Goal: Use online tool/utility: Use online tool/utility

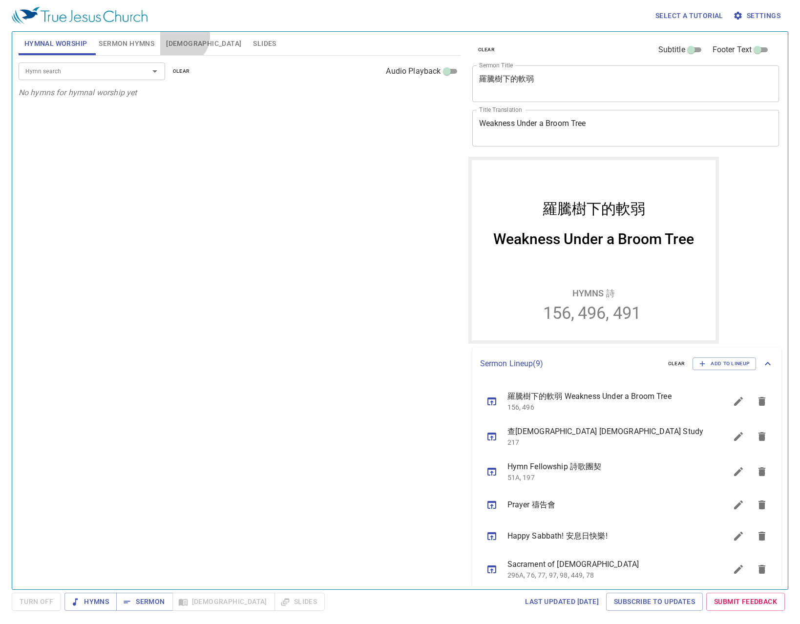
click at [182, 37] on button "[DEMOGRAPHIC_DATA]" at bounding box center [203, 43] width 87 height 23
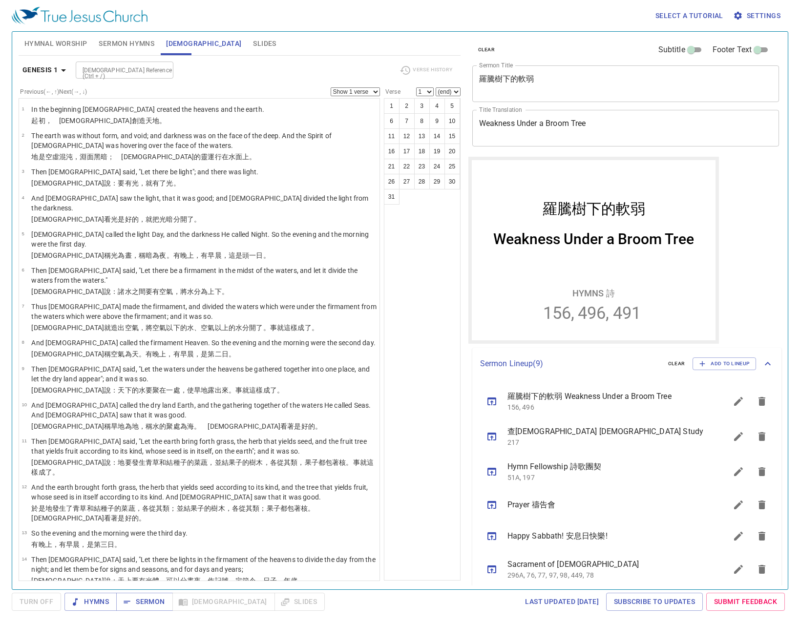
click at [247, 41] on button "Slides" at bounding box center [264, 43] width 35 height 23
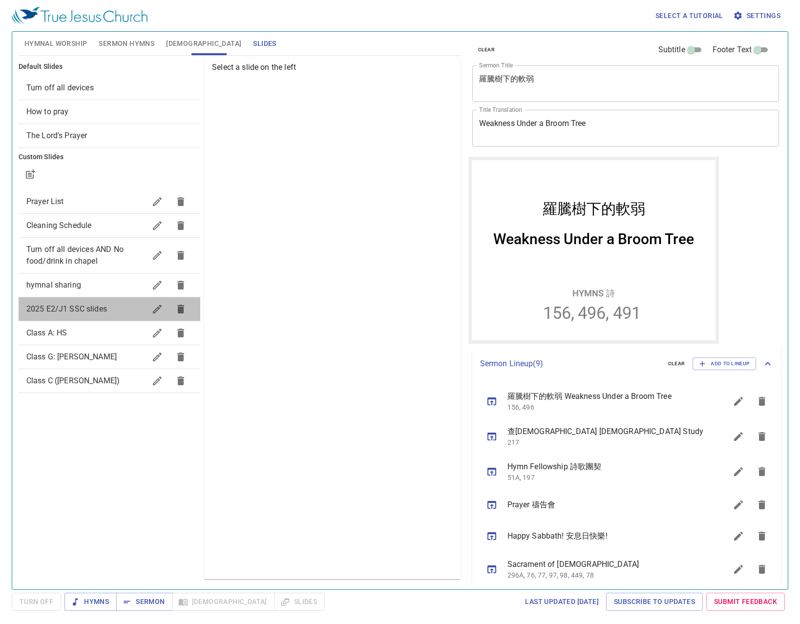
click at [60, 305] on span "2025 E2/J1 SSC slides" at bounding box center [66, 308] width 81 height 9
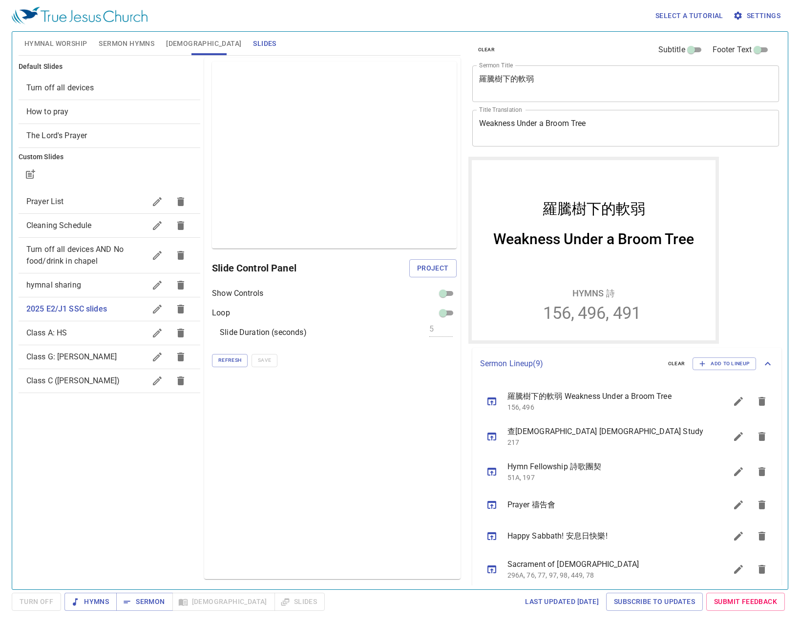
click at [108, 284] on span "hymnal sharing" at bounding box center [85, 285] width 119 height 12
click at [104, 310] on span "2025 E2/J1 SSC slides" at bounding box center [66, 308] width 81 height 9
click at [139, 595] on button "Sermon" at bounding box center [144, 602] width 56 height 18
click at [27, 484] on div "Default Slides Turn off all devices How to pray The Lord's Prayer Custom Slides…" at bounding box center [110, 318] width 186 height 525
click at [432, 271] on span "Project" at bounding box center [433, 268] width 32 height 12
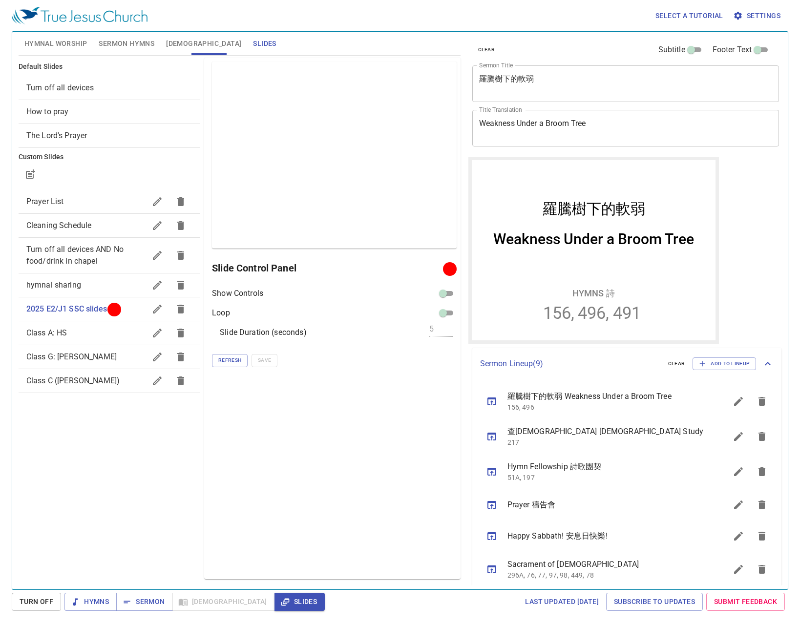
click at [39, 465] on div "Default Slides Turn off all devices How to pray The Lord's Prayer Custom Slides…" at bounding box center [110, 318] width 186 height 525
click at [229, 359] on span "Refresh" at bounding box center [229, 360] width 23 height 9
click at [444, 466] on div "Preview Only Slide Control Panel Show Controls Loop Slide Duration (seconds) 5 …" at bounding box center [332, 318] width 256 height 521
click at [591, 41] on div "clear Subtitle Footer Text" at bounding box center [621, 49] width 307 height 23
click at [33, 54] on button "Hymnal Worship" at bounding box center [56, 43] width 75 height 23
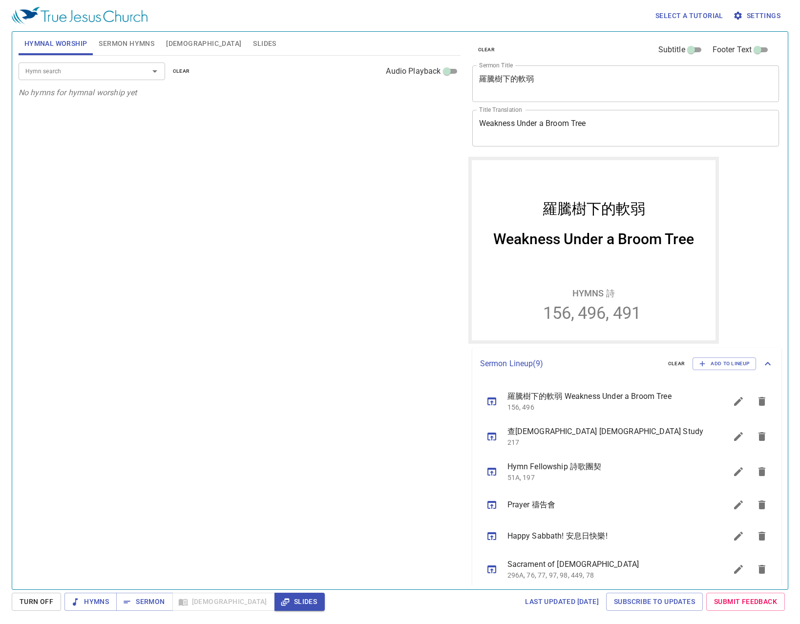
click at [230, 212] on div "Hymn search Hymn search clear Audio Playback No hymns for hymnal worship yet" at bounding box center [240, 318] width 442 height 525
click at [578, 186] on div "羅騰樹下的軟弱" at bounding box center [593, 195] width 244 height 54
click at [119, 70] on input "Hymn search" at bounding box center [77, 70] width 112 height 11
click at [253, 277] on div "Hymn search Hymn search clear Audio Playback No hymns for hymnal worship yet" at bounding box center [240, 318] width 442 height 525
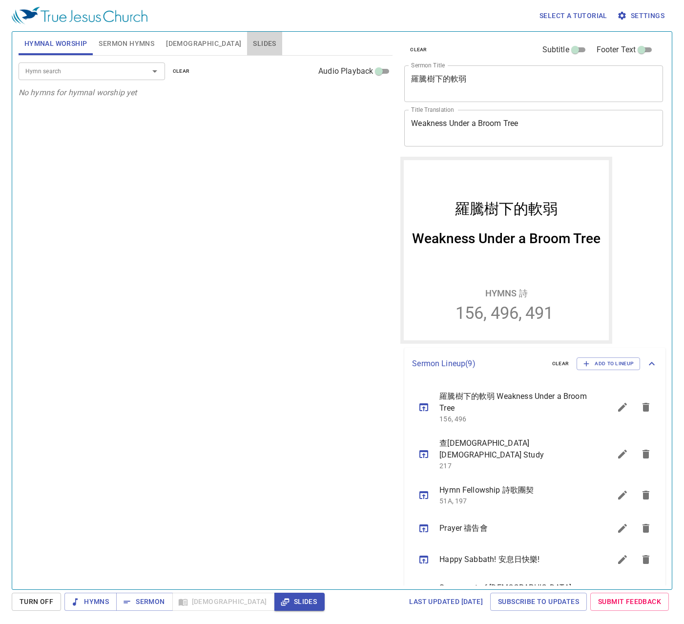
click at [253, 38] on span "Slides" at bounding box center [264, 44] width 23 height 12
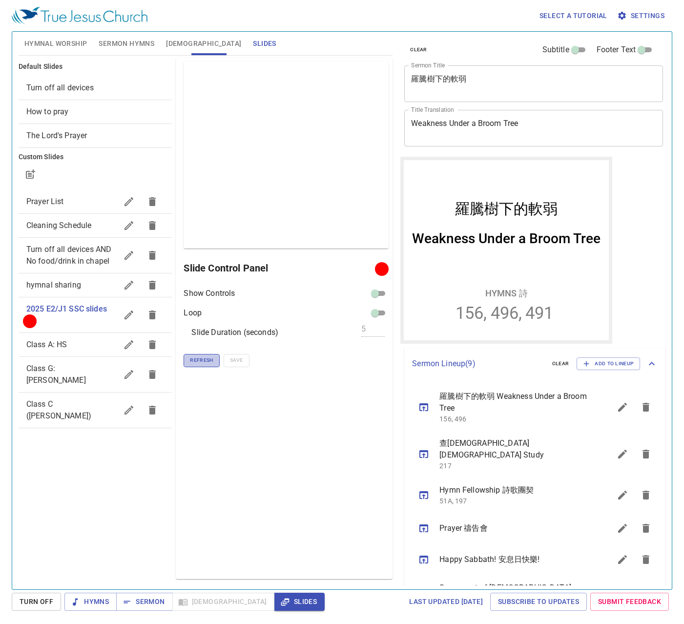
click at [206, 357] on span "Refresh" at bounding box center [201, 360] width 23 height 9
click at [40, 48] on span "Hymnal Worship" at bounding box center [55, 44] width 63 height 12
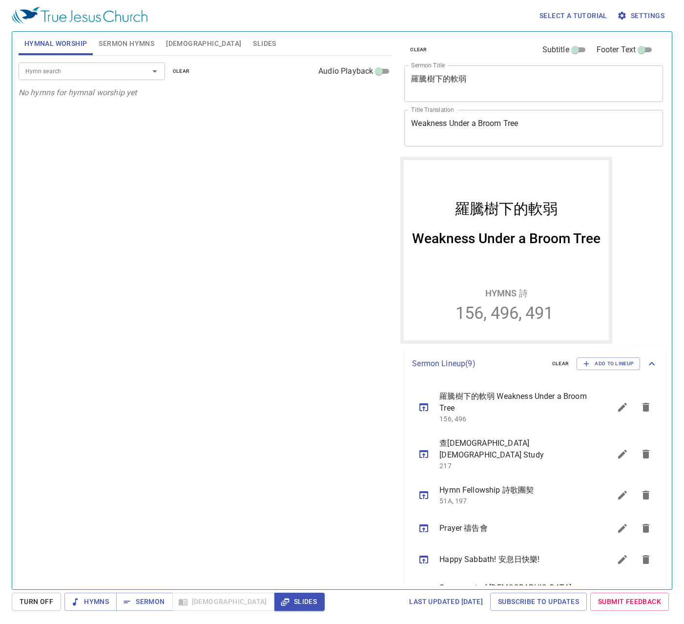
click at [208, 149] on div "Hymn search Hymn search clear Audio Playback No hymns for hymnal worship yet" at bounding box center [206, 318] width 374 height 525
click at [253, 39] on span "Slides" at bounding box center [264, 44] width 23 height 12
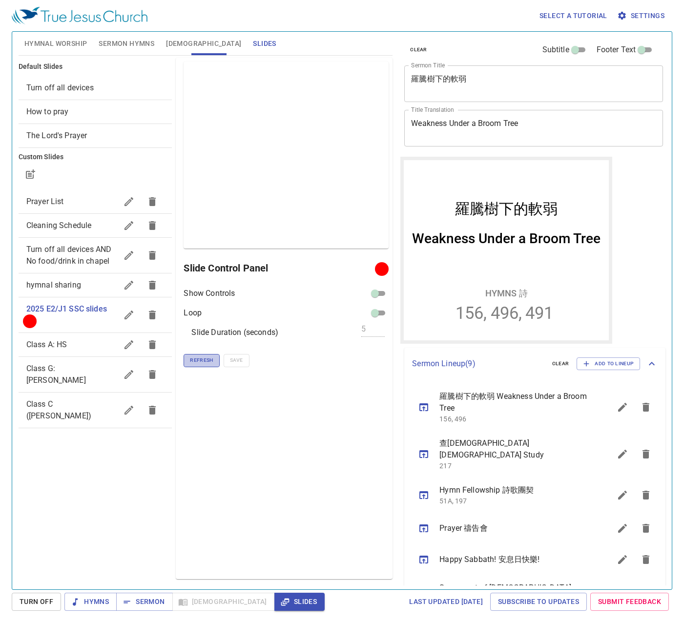
click at [197, 363] on span "Refresh" at bounding box center [201, 360] width 23 height 9
click at [199, 361] on span "Refresh" at bounding box center [201, 360] width 23 height 9
drag, startPoint x: 238, startPoint y: 464, endPoint x: 251, endPoint y: 461, distance: 13.1
click at [238, 464] on div "Preview Only Slide Control Panel Show Controls Loop Slide Duration (seconds) 5 …" at bounding box center [284, 318] width 217 height 521
click at [142, 41] on span "Sermon Hymns" at bounding box center [127, 44] width 56 height 12
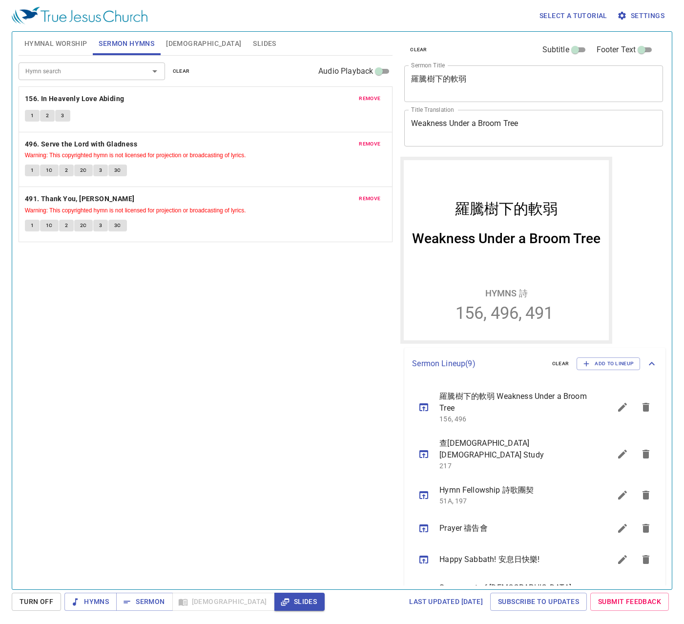
click at [130, 74] on input "Hymn search" at bounding box center [77, 70] width 112 height 11
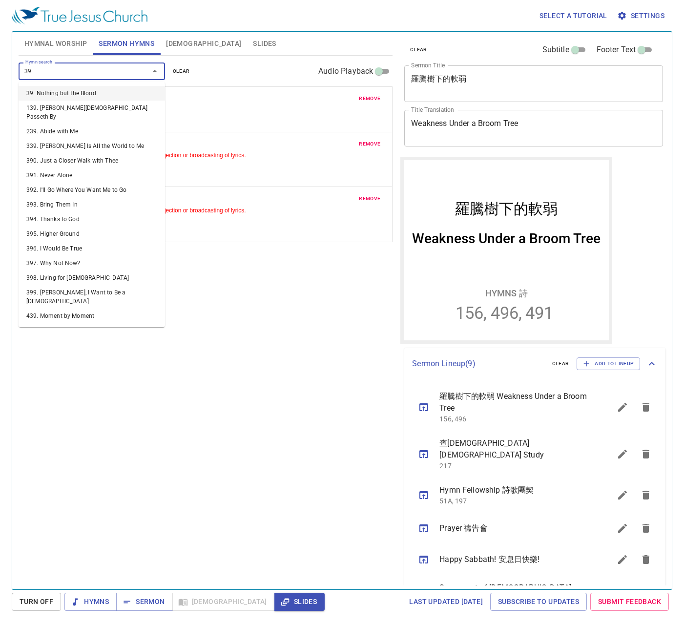
type input "398"
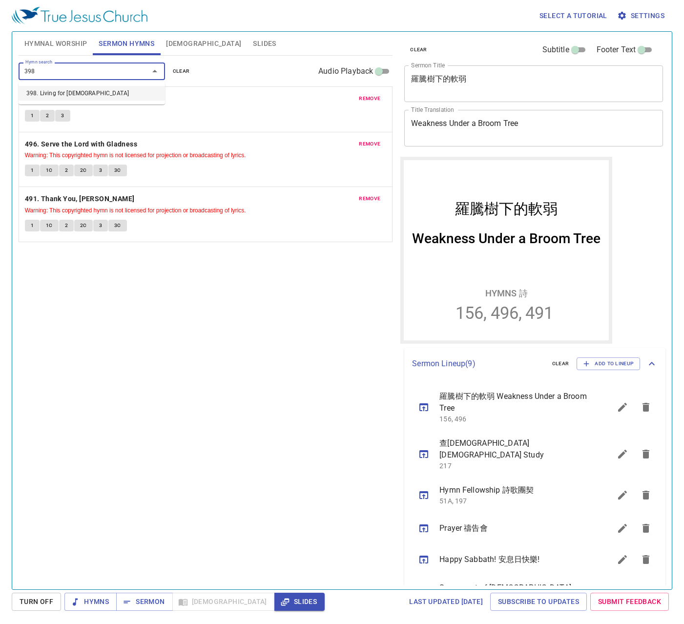
click at [97, 88] on li "398. Living for [DEMOGRAPHIC_DATA]" at bounding box center [92, 93] width 146 height 15
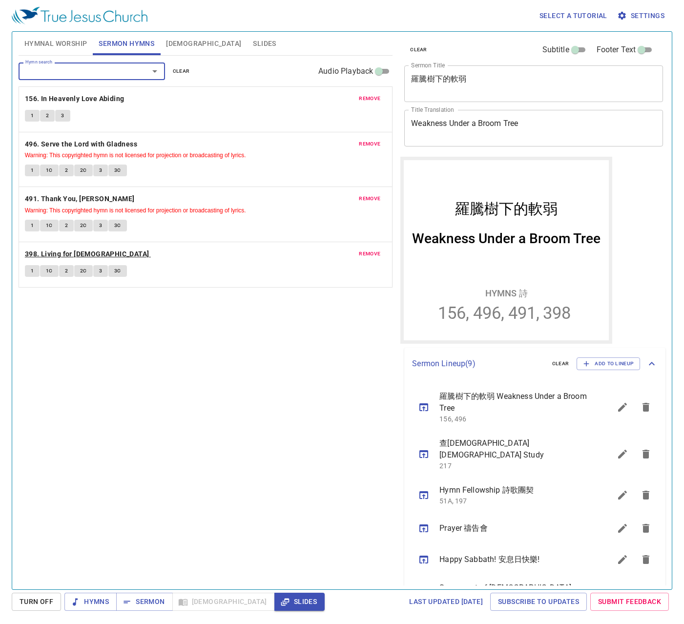
click at [83, 255] on b "398. Living for [DEMOGRAPHIC_DATA]" at bounding box center [87, 254] width 124 height 12
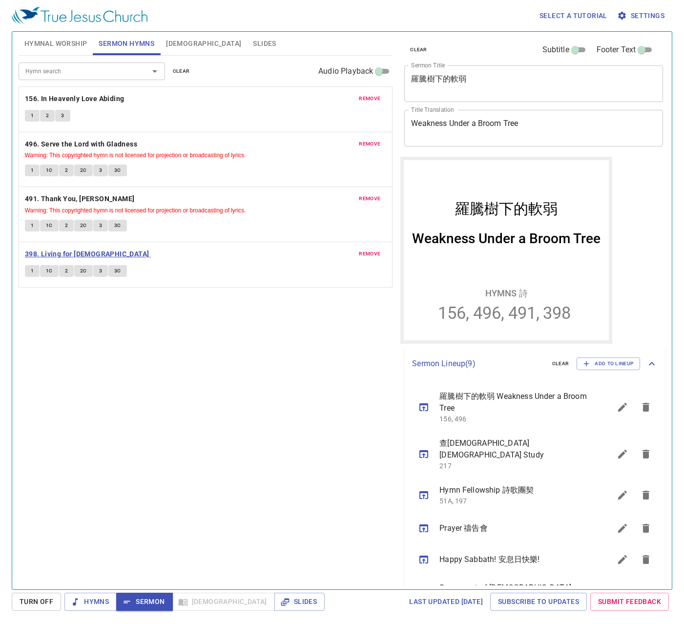
click at [83, 255] on b "398. Living for [DEMOGRAPHIC_DATA]" at bounding box center [87, 254] width 124 height 12
click at [100, 240] on div "remove 491. Thank You, Lord Warning: This copyrighted hymn is not licensed for …" at bounding box center [205, 214] width 373 height 55
click at [82, 250] on b "398. Living for [DEMOGRAPHIC_DATA]" at bounding box center [87, 254] width 124 height 12
click at [281, 47] on div "Hymnal Worship Sermon Hymns [DEMOGRAPHIC_DATA] Slides" at bounding box center [206, 43] width 374 height 23
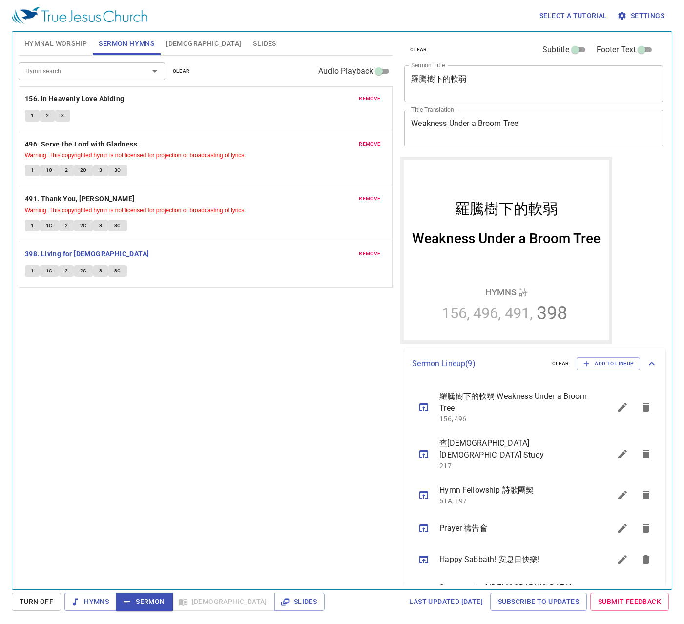
click at [76, 46] on span "Hymnal Worship" at bounding box center [55, 44] width 63 height 12
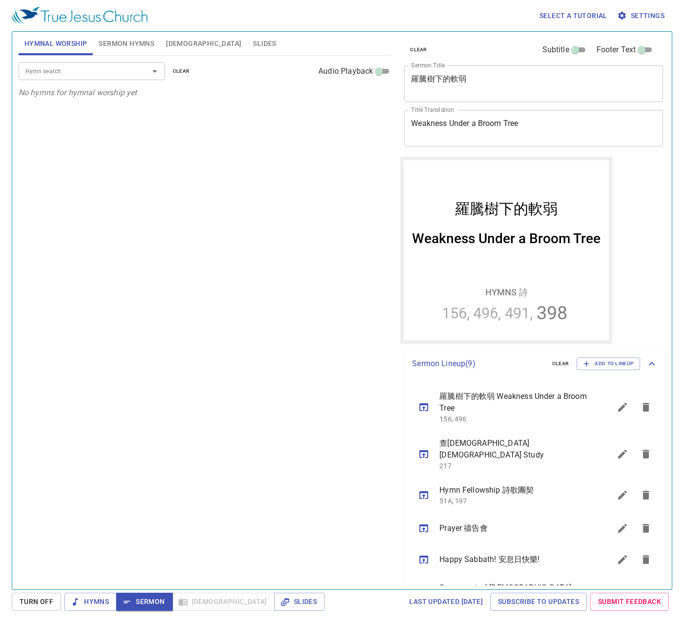
click at [91, 84] on div "Hymn search Hymn search clear Audio Playback" at bounding box center [206, 71] width 374 height 31
click at [86, 75] on input "Hymn search" at bounding box center [77, 70] width 112 height 11
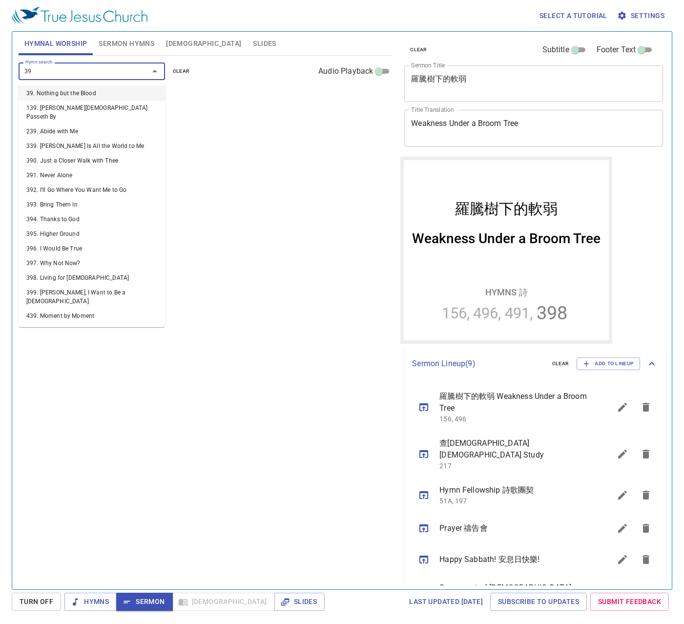
type input "398"
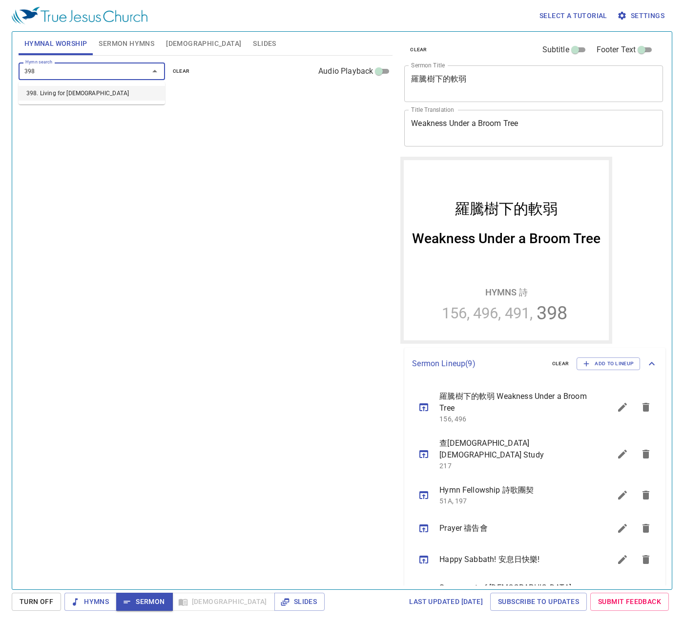
click at [122, 94] on li "398. Living for [DEMOGRAPHIC_DATA]" at bounding box center [92, 93] width 146 height 15
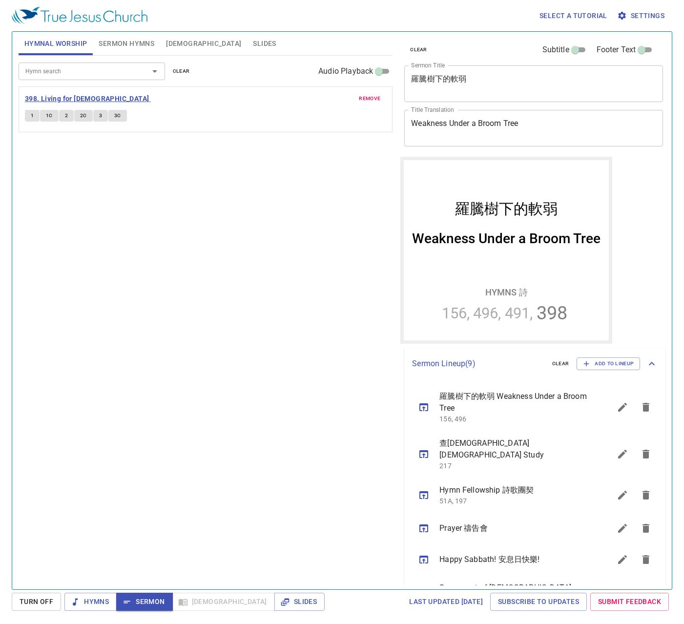
click at [77, 100] on b "398. Living for [DEMOGRAPHIC_DATA]" at bounding box center [87, 99] width 124 height 12
click at [80, 110] on div "remove 398. Living for [DEMOGRAPHIC_DATA] 1 1C 2 2C 3 3C" at bounding box center [205, 117] width 361 height 14
click at [201, 233] on div "Hymn search Hymn search clear Audio Playback remove 398. Living for [DEMOGRAPHI…" at bounding box center [206, 318] width 374 height 525
click at [130, 42] on span "Sermon Hymns" at bounding box center [127, 44] width 56 height 12
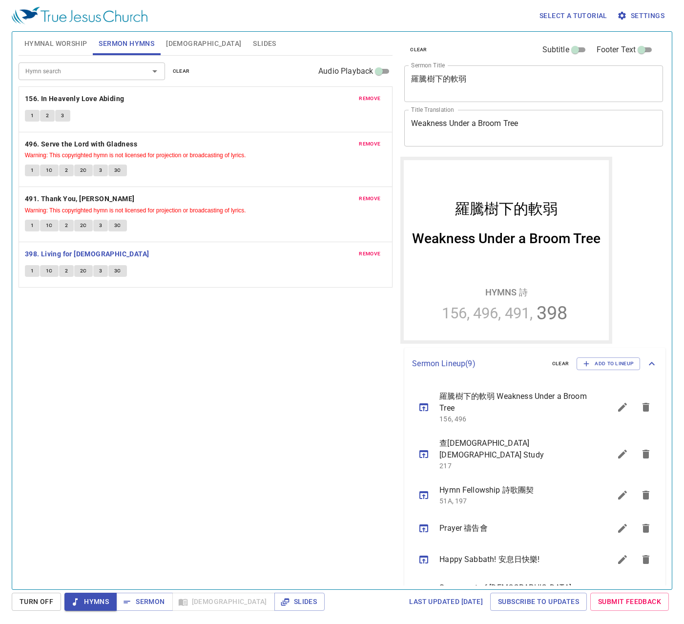
click at [253, 40] on span "Slides" at bounding box center [264, 44] width 23 height 12
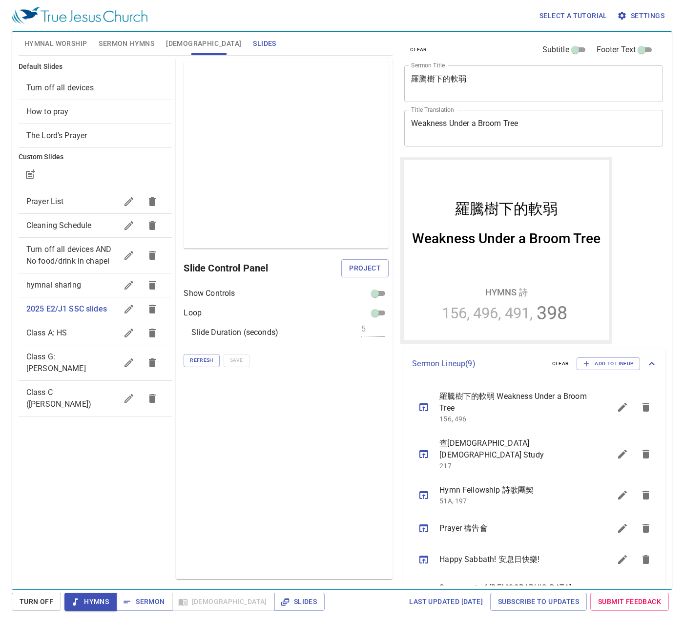
click at [202, 369] on div "Preview Only Slide Control Panel Project Show Controls Loop Slide Duration (sec…" at bounding box center [284, 318] width 217 height 521
click at [198, 351] on div "Show Controls Loop Slide Duration (seconds) 5 Refresh Save" at bounding box center [286, 327] width 205 height 79
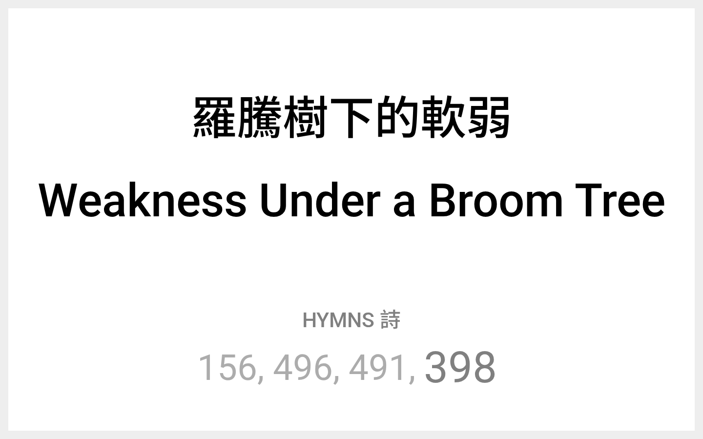
click at [219, 21] on div "羅騰樹下的軟弱 羅騰樹下的軟弱 Weakness Under a Broom Tree Weakness Under a Broom Tree Hymns 詩…" at bounding box center [351, 219] width 686 height 422
